Goal: Task Accomplishment & Management: Use online tool/utility

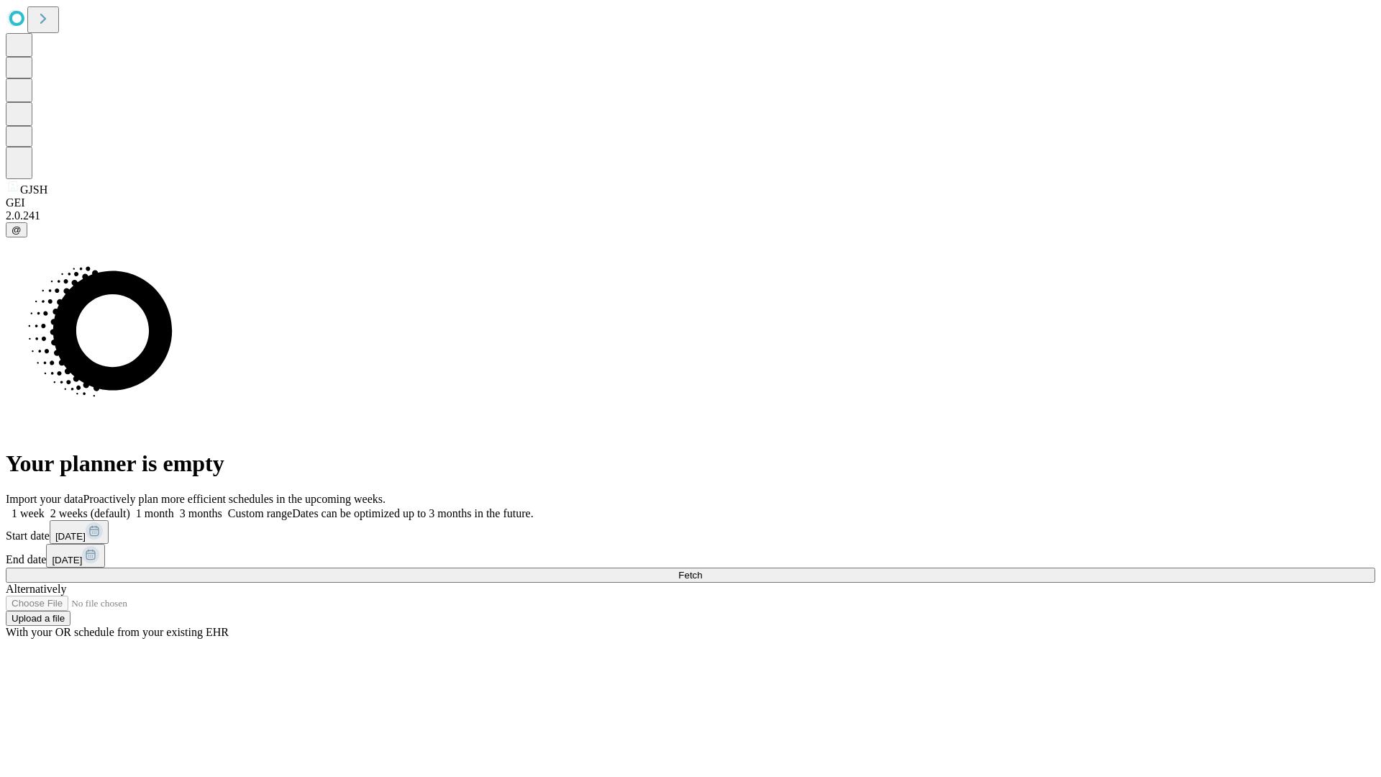
click at [702, 570] on span "Fetch" at bounding box center [690, 575] width 24 height 11
